Goal: Task Accomplishment & Management: Complete application form

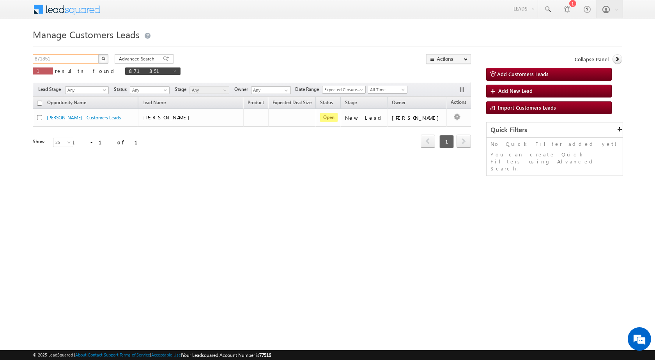
click at [43, 59] on input "871851" at bounding box center [66, 58] width 67 height 9
paste input "902883"
type input "902883"
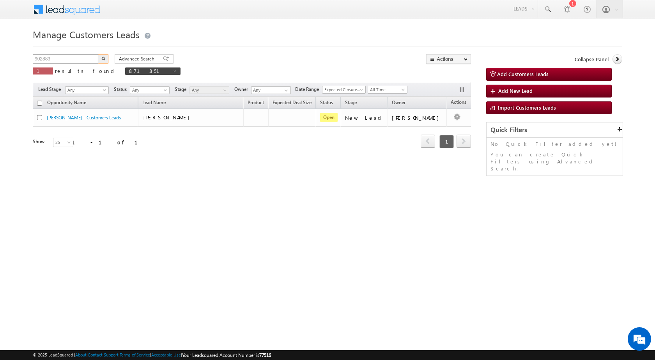
click at [98, 54] on button "button" at bounding box center [103, 58] width 10 height 9
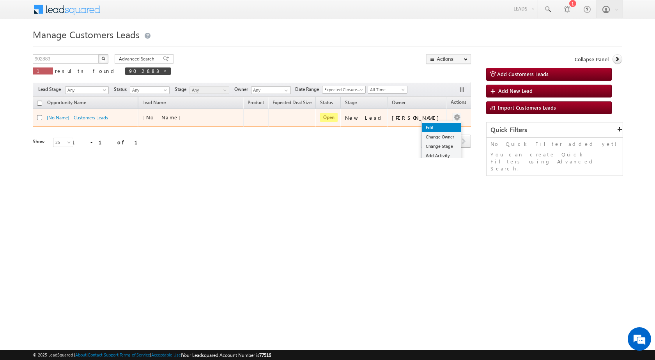
click at [435, 127] on link "Edit" at bounding box center [441, 127] width 39 height 9
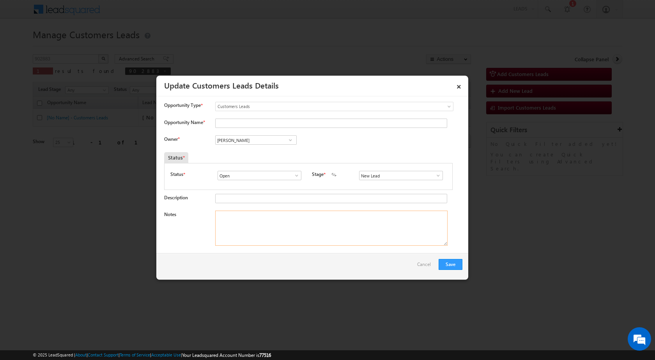
click at [274, 238] on textarea "Notes" at bounding box center [331, 227] width 232 height 35
paste textarea "Not Contacted – BUSY"
type textarea "Not Contacted – BUSY"
drag, startPoint x: 272, startPoint y: 220, endPoint x: 182, endPoint y: 226, distance: 89.8
click at [182, 226] on div "Notes Not Contacted – BUSY" at bounding box center [313, 229] width 298 height 39
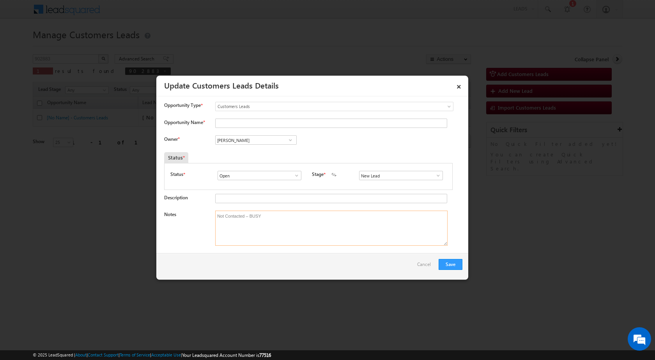
click at [280, 221] on textarea "Not Contacted – BUSY" at bounding box center [331, 227] width 232 height 35
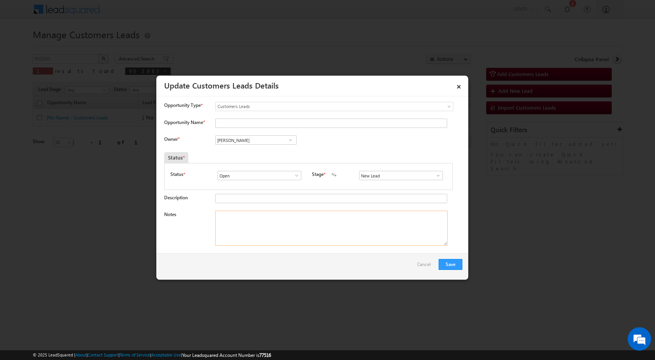
click at [282, 222] on textarea "Notes" at bounding box center [331, 227] width 232 height 35
paste textarea "902883 / [PERSON_NAME] / 6201142268 / ADDRESS - [PERSON_NAME] PATNA 800008 - CU…"
drag, startPoint x: 235, startPoint y: 214, endPoint x: 257, endPoint y: 216, distance: 22.3
click at [257, 216] on textarea "902883 / [PERSON_NAME] / 6201142268 / ADDRESS - [PERSON_NAME] PATNA 800008 - CU…" at bounding box center [331, 227] width 232 height 35
type textarea "902883 / [PERSON_NAME] / 6201142268 / ADDRESS - [PERSON_NAME] PATNA 800008 - CU…"
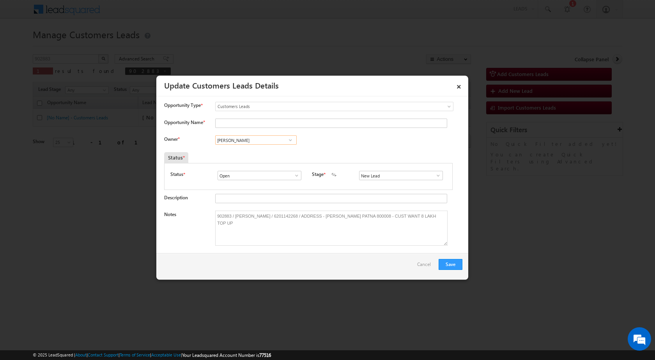
click at [238, 142] on input "[PERSON_NAME]" at bounding box center [255, 139] width 81 height 9
paste input "[PERSON_NAME]"
type input "[PERSON_NAME]"
click at [247, 124] on input "Opportunity Name *" at bounding box center [331, 122] width 232 height 9
paste input "[PERSON_NAME]"
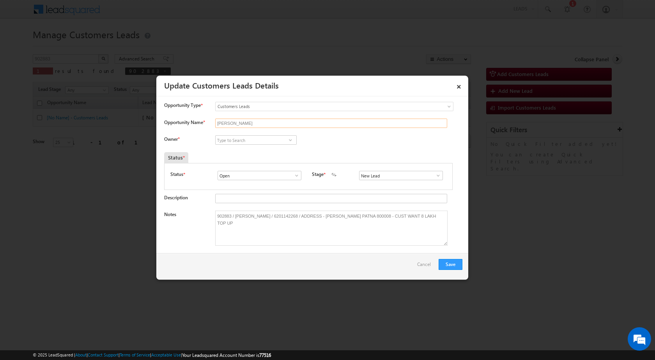
type input "[PERSON_NAME]"
click at [262, 140] on input at bounding box center [255, 139] width 81 height 9
click at [268, 138] on input at bounding box center [255, 139] width 81 height 9
paste input "[PERSON_NAME][EMAIL_ADDRESS][PERSON_NAME][DOMAIN_NAME]"
click at [268, 149] on link "Subham [EMAIL_ADDRESS][PERSON_NAME][DOMAIN_NAME]" at bounding box center [255, 152] width 81 height 15
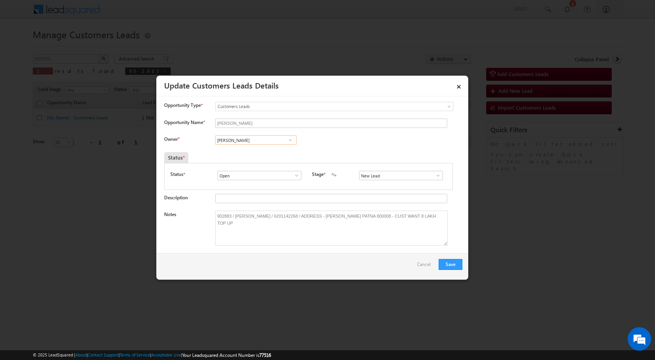
type input "[PERSON_NAME]"
click at [435, 179] on link at bounding box center [436, 175] width 10 height 8
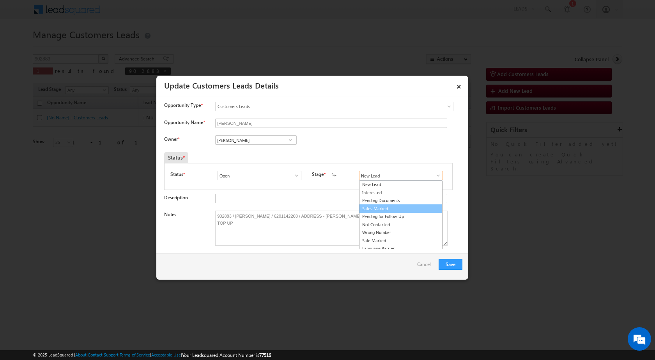
click at [388, 206] on link "Sales Marked" at bounding box center [400, 208] width 83 height 9
type input "Sales Marked"
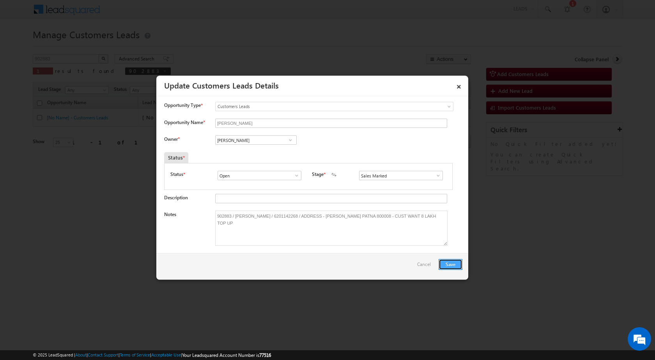
click at [455, 265] on button "Save" at bounding box center [450, 264] width 24 height 11
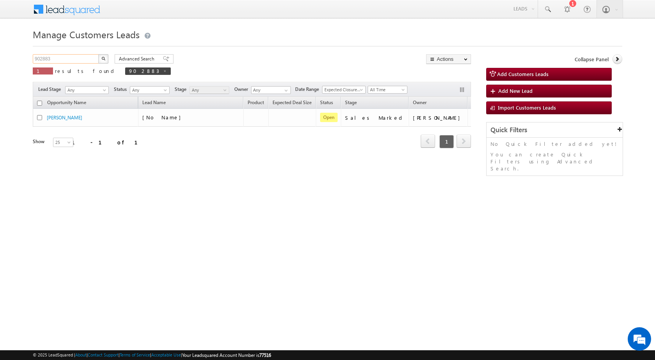
click at [48, 60] on input "902883" at bounding box center [66, 58] width 67 height 9
paste input "70"
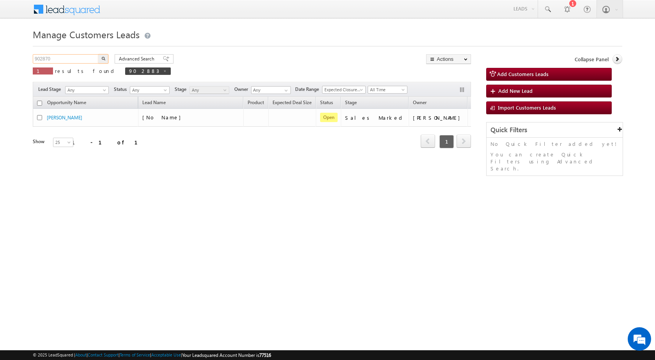
type input "902870"
click at [101, 58] on img "button" at bounding box center [103, 58] width 4 height 4
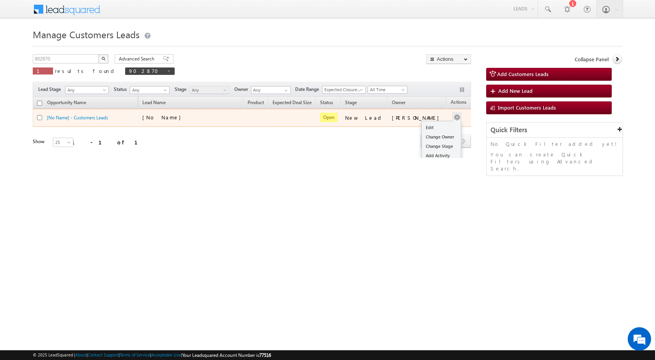
click at [450, 118] on div "Edit Change Owner Change Stage Add Activity Add Task Delete" at bounding box center [456, 118] width 12 height 10
click at [432, 126] on link "Edit" at bounding box center [441, 127] width 39 height 9
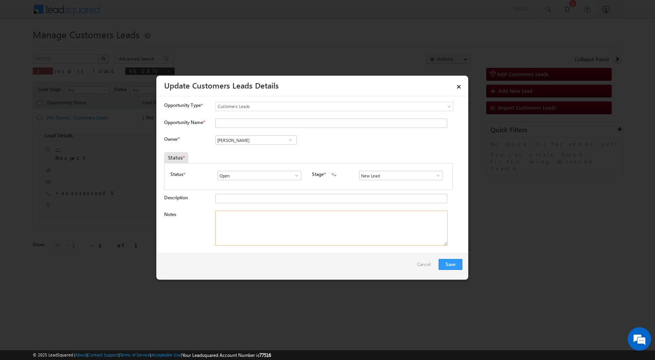
click at [361, 217] on textarea "Notes" at bounding box center [331, 227] width 232 height 35
paste textarea "902870 / Geeta / CUST WANT 6 LAKH TOPUP / ADDRESS - [GEOGRAPHIC_DATA] 311806 /"
type textarea "902870 / Geeta / CUST WANT 6 LAKH TOPUP / ADDRESS - [GEOGRAPHIC_DATA] 311806 /"
click at [434, 178] on span at bounding box center [438, 175] width 8 height 6
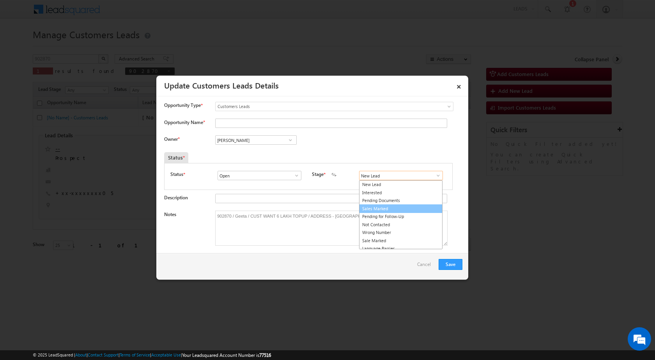
click at [384, 210] on link "Sales Marked" at bounding box center [400, 208] width 83 height 9
type input "Sales Marked"
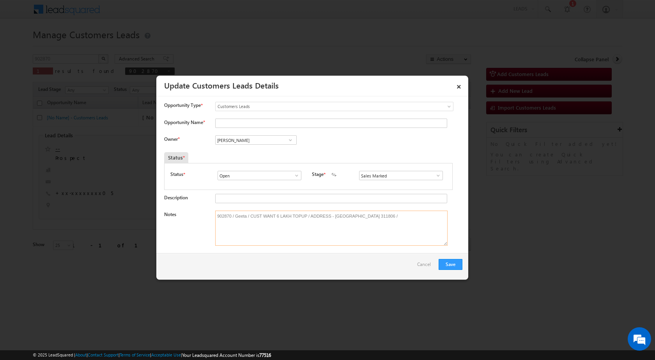
click at [236, 217] on textarea "902870 / Geeta / CUST WANT 6 LAKH TOPUP / ADDRESS - [GEOGRAPHIC_DATA] 311806 /" at bounding box center [331, 227] width 232 height 35
click at [235, 120] on input "Opportunity Name *" at bounding box center [331, 122] width 232 height 9
paste input "Geeta"
type input "Geeta"
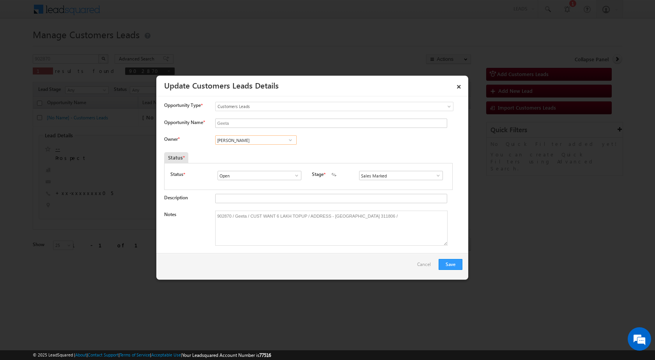
click at [241, 141] on input "[PERSON_NAME]" at bounding box center [255, 139] width 81 height 9
paste input "[EMAIL_ADDRESS][DOMAIN_NAME]"
click at [219, 139] on input "[EMAIL_ADDRESS][DOMAIN_NAME]" at bounding box center [255, 139] width 81 height 9
type input "K"
paste input "Kleram Rebari"
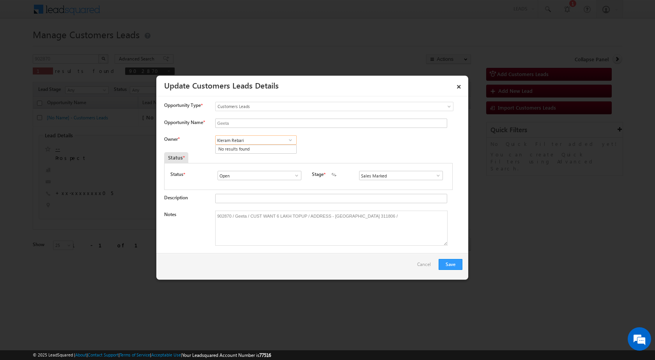
type input "Kleram Rebari"
paste input "Kleram Rebari"
type input "Kleram Rebari"
click at [233, 140] on input at bounding box center [255, 139] width 81 height 9
paste input "[EMAIL_ADDRESS][DOMAIN_NAME]"
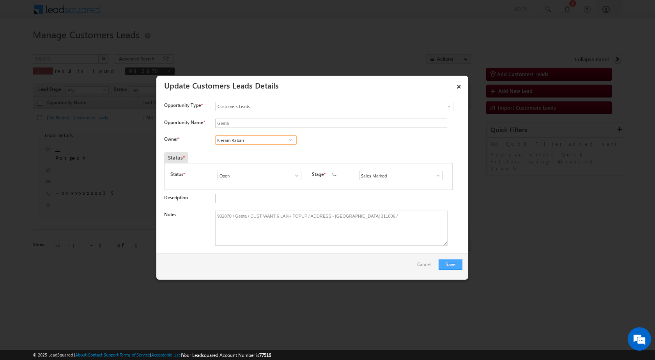
type input "Kleram Rabari"
click at [453, 264] on button "Save" at bounding box center [450, 264] width 24 height 11
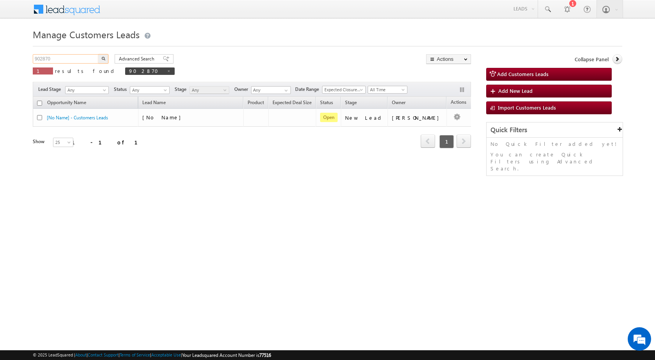
drag, startPoint x: 51, startPoint y: 60, endPoint x: 6, endPoint y: 62, distance: 44.8
click at [6, 62] on body "Menu [PERSON_NAME] sitar a6@ks erve." at bounding box center [327, 110] width 655 height 221
paste input "88"
type input "902888"
click at [98, 54] on button "button" at bounding box center [103, 58] width 10 height 9
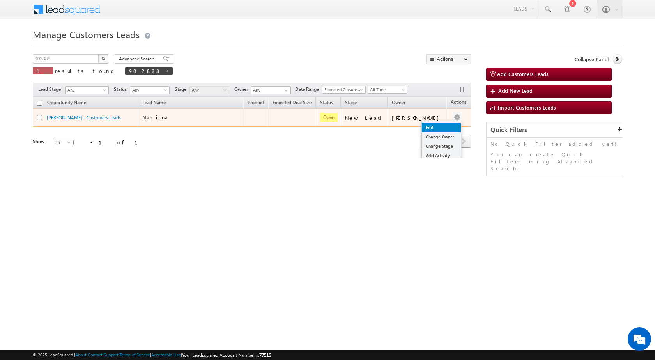
click at [432, 128] on link "Edit" at bounding box center [441, 127] width 39 height 9
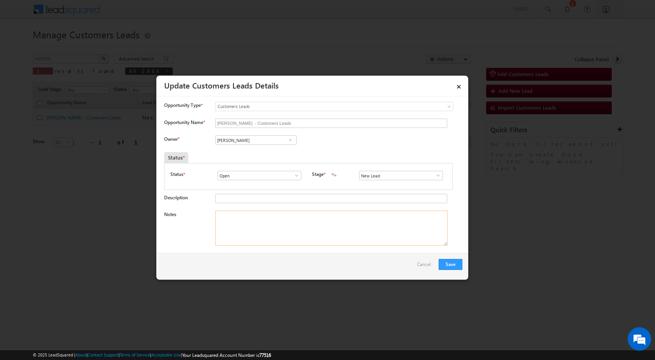
click at [302, 235] on textarea "Notes" at bounding box center [331, 227] width 232 height 35
paste textarea "902888 / [PERSON_NAME] / 7042311428 / CUST WANT 3 LAKH / ADDRESS - E BLOCK 636 …"
type textarea "902888 / [PERSON_NAME] / 7042311428 / CUST WANT 3 LAKH / ADDRESS - E BLOCK 636 …"
click at [434, 176] on span at bounding box center [438, 175] width 8 height 6
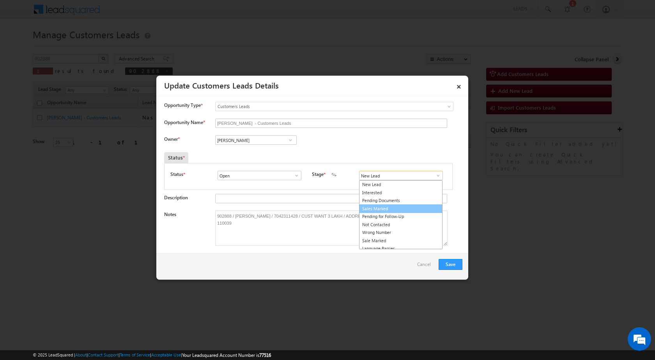
click at [390, 210] on link "Sales Marked" at bounding box center [400, 208] width 83 height 9
type input "Sales Marked"
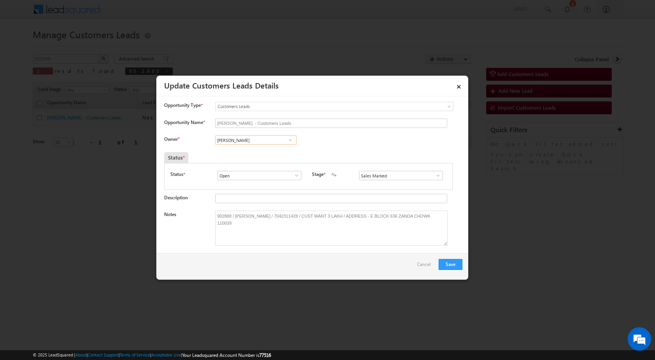
click at [251, 137] on input "[PERSON_NAME]" at bounding box center [255, 139] width 81 height 9
paste input "[EMAIL_ADDRESS][DOMAIN_NAME]"
click at [251, 149] on link "[PERSON_NAME] [EMAIL_ADDRESS][DOMAIN_NAME]" at bounding box center [255, 152] width 81 height 15
type input "[PERSON_NAME]"
click at [270, 122] on input "[PERSON_NAME] - Customers Leads" at bounding box center [331, 122] width 232 height 9
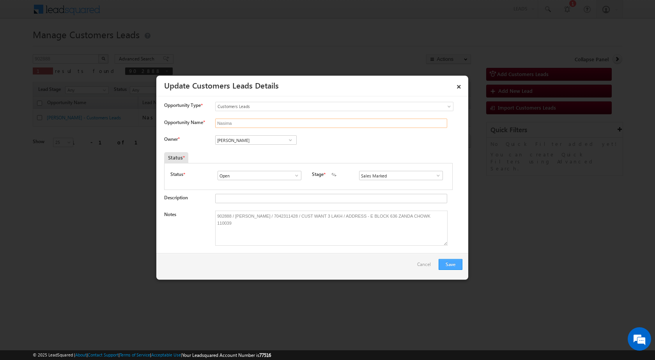
type input "Nasima"
click at [447, 266] on button "Save" at bounding box center [450, 264] width 24 height 11
